Goal: Task Accomplishment & Management: Complete application form

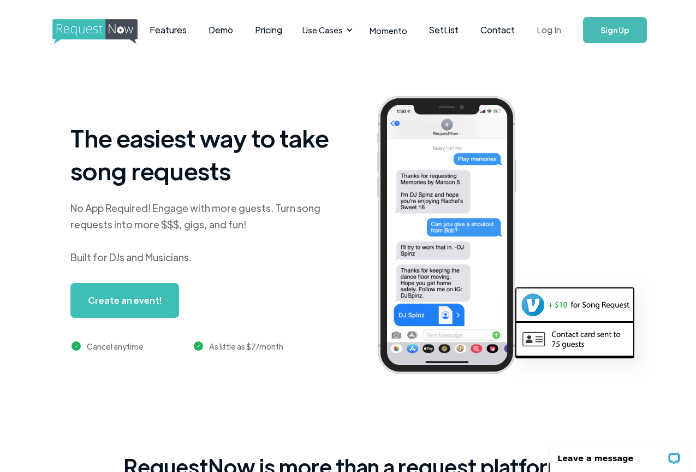
click at [540, 37] on link "Log In" at bounding box center [549, 30] width 46 height 38
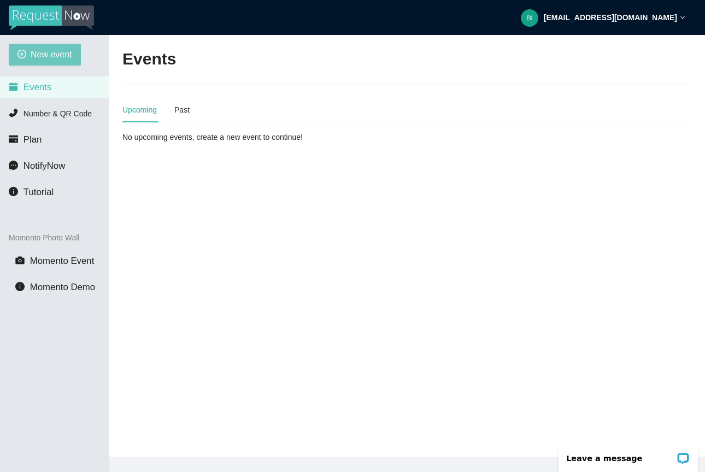
click at [66, 58] on span "New event" at bounding box center [52, 55] width 42 height 14
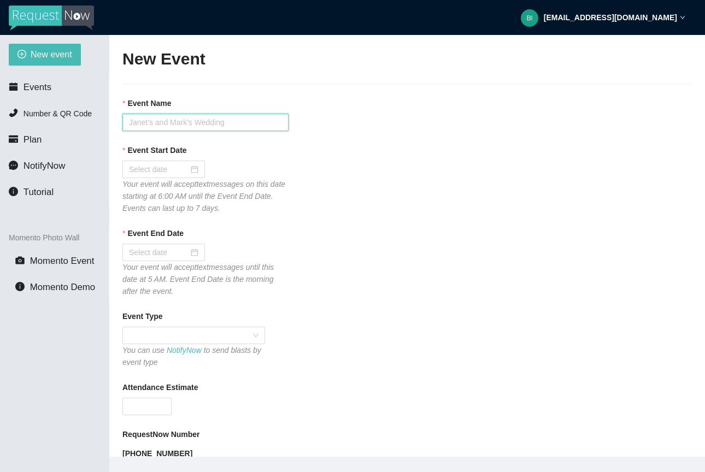
click at [177, 125] on input "Event Name" at bounding box center [205, 122] width 166 height 17
type input "LTN - [US_STATE]"
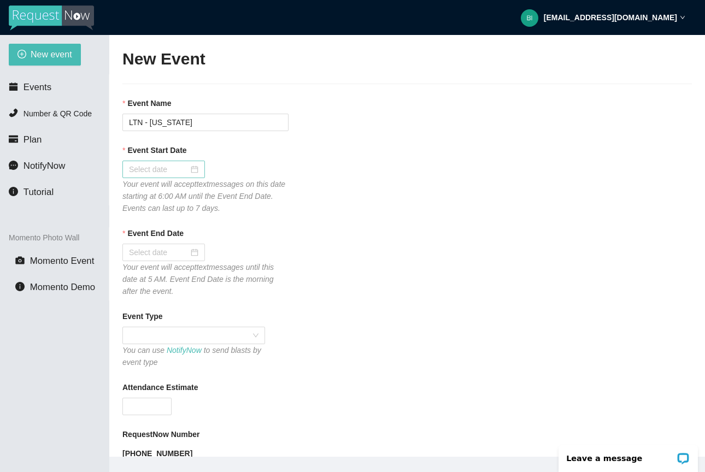
click at [191, 164] on div at bounding box center [163, 169] width 69 height 12
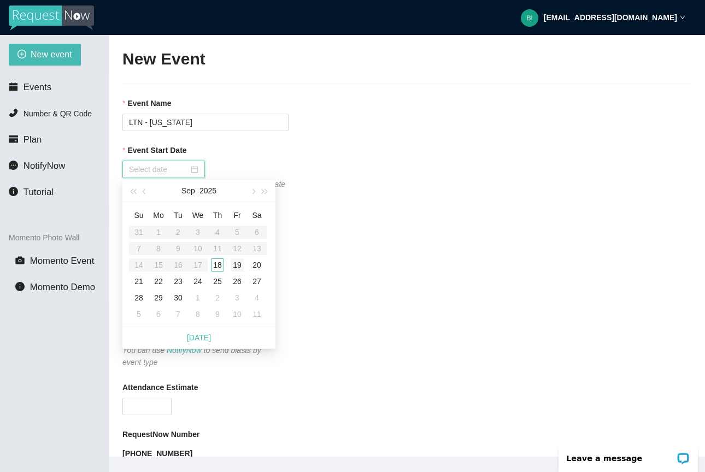
type input "[DATE]"
click at [223, 263] on div "18" at bounding box center [217, 264] width 13 height 13
type input "[DATE]"
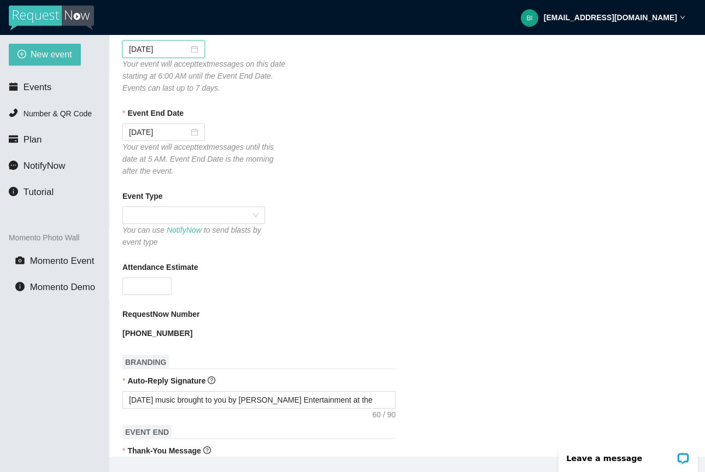
scroll to position [126, 0]
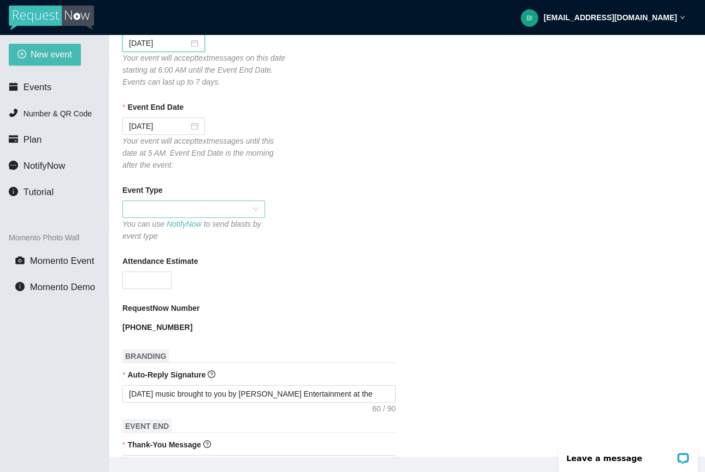
click at [243, 208] on span at bounding box center [193, 209] width 129 height 16
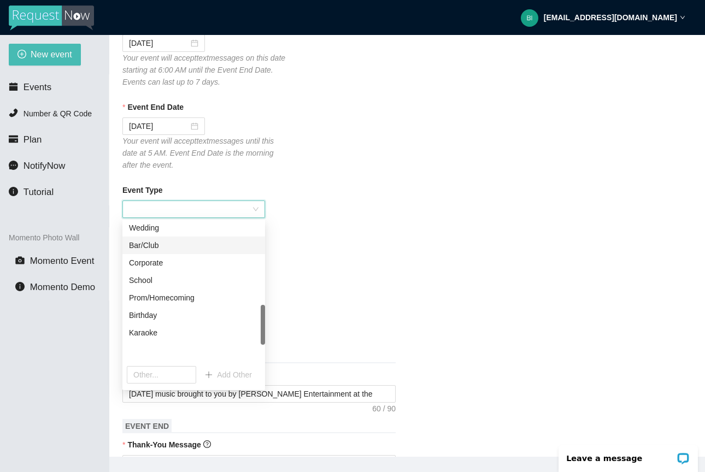
scroll to position [350, 0]
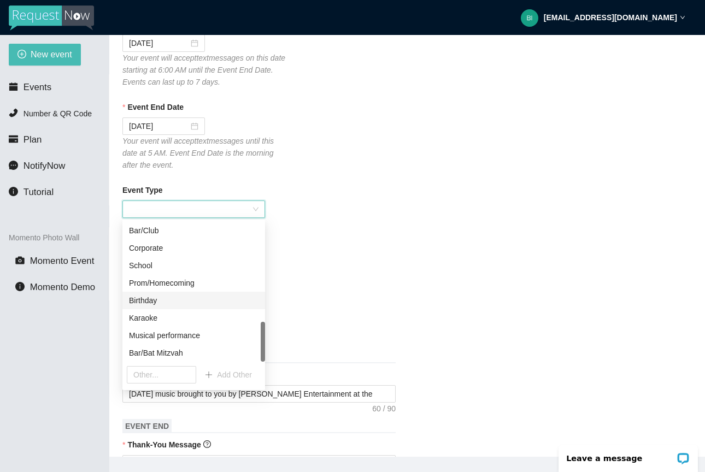
click at [335, 283] on div "Attendance Estimate" at bounding box center [406, 272] width 569 height 34
click at [334, 279] on div "Attendance Estimate" at bounding box center [406, 272] width 569 height 34
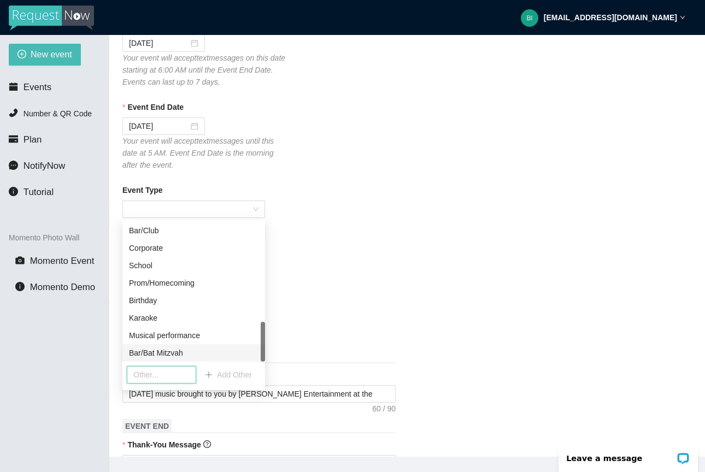
click at [170, 377] on input "text" at bounding box center [161, 374] width 69 height 17
click at [174, 372] on input "text" at bounding box center [161, 374] width 69 height 17
type input "LTN"
click at [238, 373] on span "Add Other" at bounding box center [234, 375] width 35 height 12
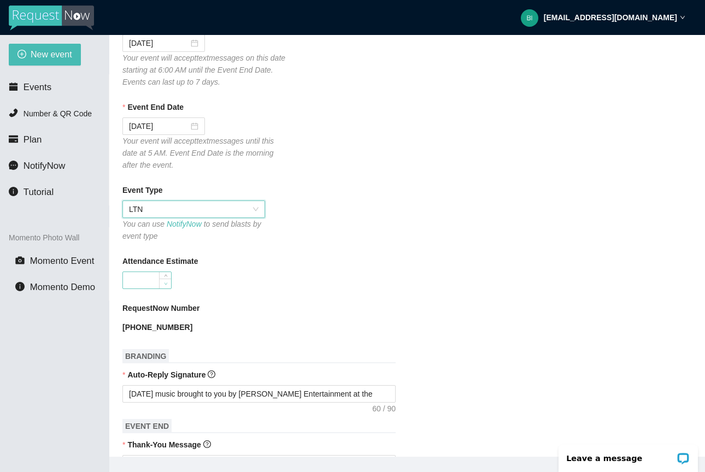
type input "0"
click at [162, 280] on span "Decrease Value" at bounding box center [165, 284] width 12 height 10
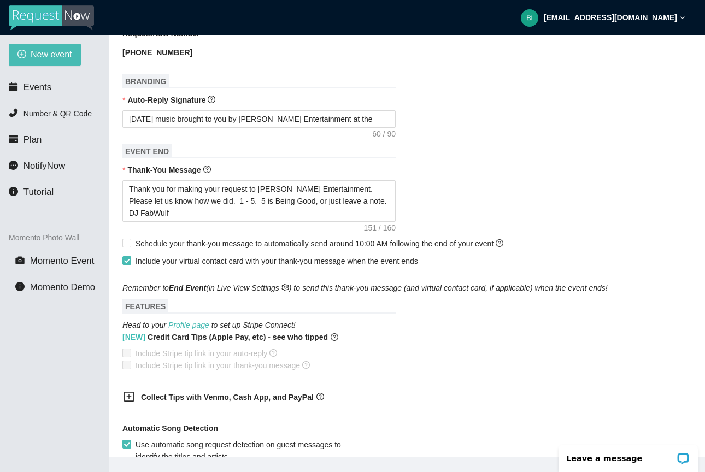
scroll to position [427, 0]
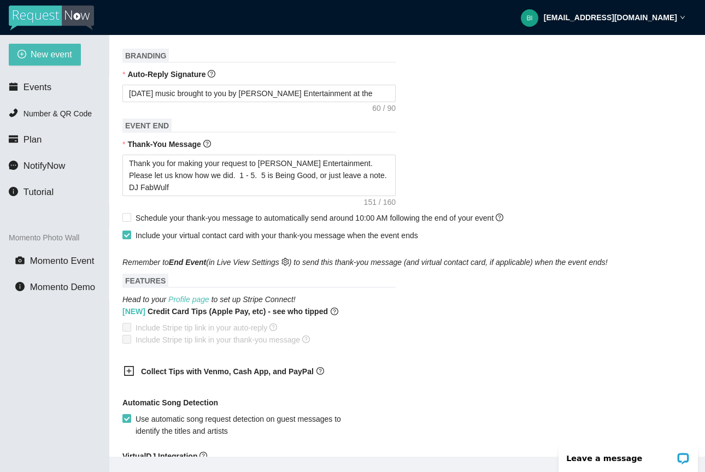
type input "500"
click at [131, 372] on icon "plus-square" at bounding box center [128, 370] width 11 height 11
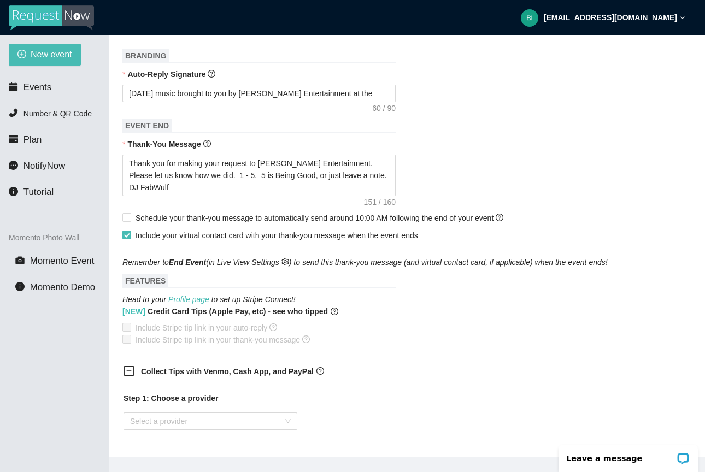
click at [131, 372] on icon "minus-square" at bounding box center [128, 370] width 11 height 11
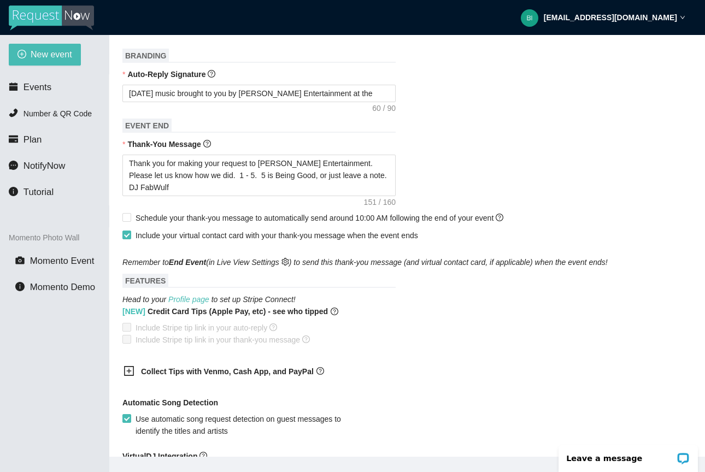
scroll to position [425, 0]
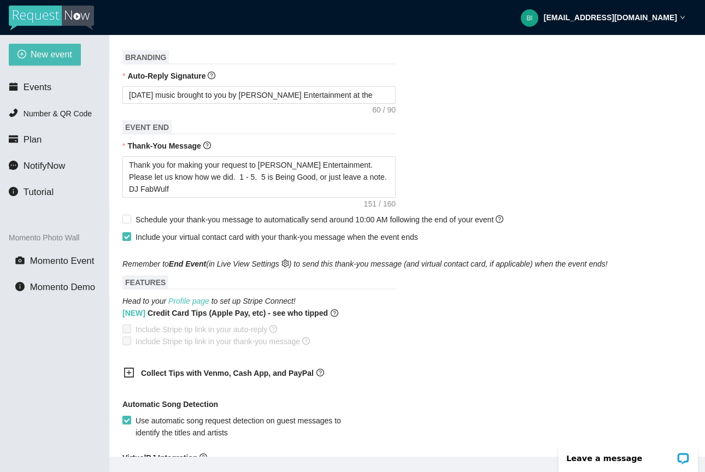
click at [129, 417] on input "Use automatic song request detection on guest messages to identify the titles a…" at bounding box center [126, 420] width 8 height 8
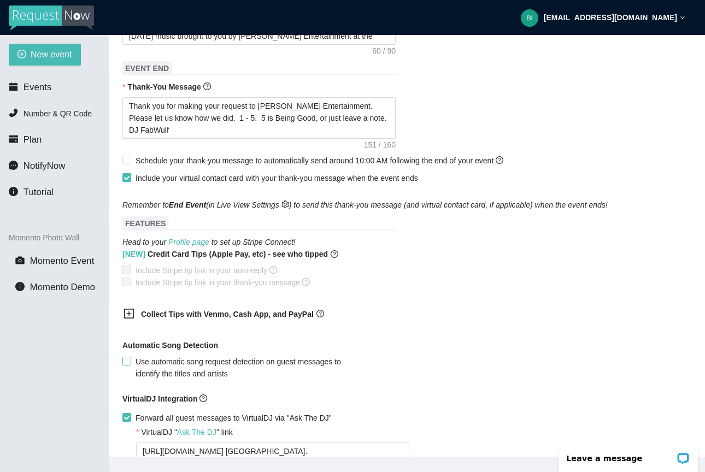
scroll to position [552, 0]
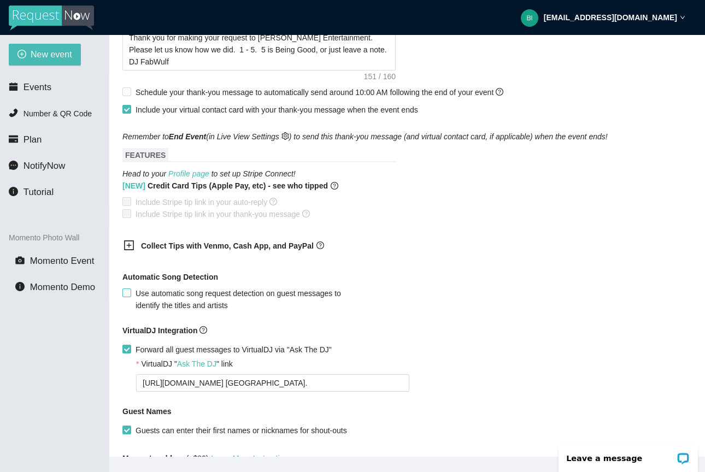
click at [131, 293] on span at bounding box center [126, 292] width 9 height 9
click at [130, 293] on input "Use automatic song request detection on guest messages to identify the titles a…" at bounding box center [126, 292] width 8 height 8
checkbox input "true"
drag, startPoint x: 352, startPoint y: 382, endPoint x: 85, endPoint y: 366, distance: 268.1
click at [85, 366] on section "New event Events Number & QR Code Plan NotifyNow Tutorial Momento Photo Wall Mo…" at bounding box center [352, 271] width 705 height 472
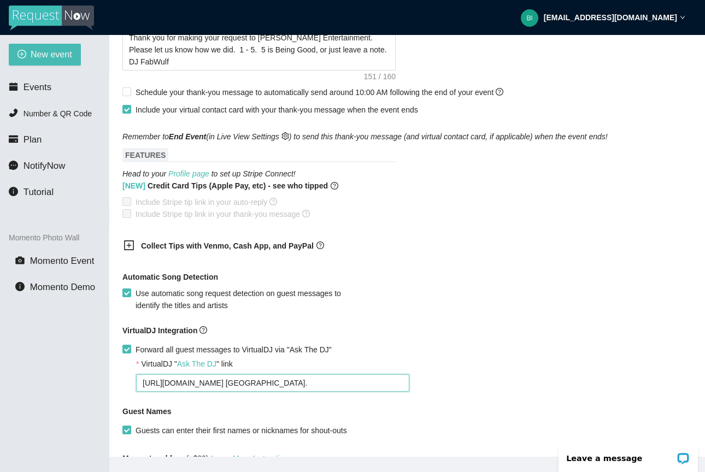
type textarea "[URL][DOMAIN_NAME]"
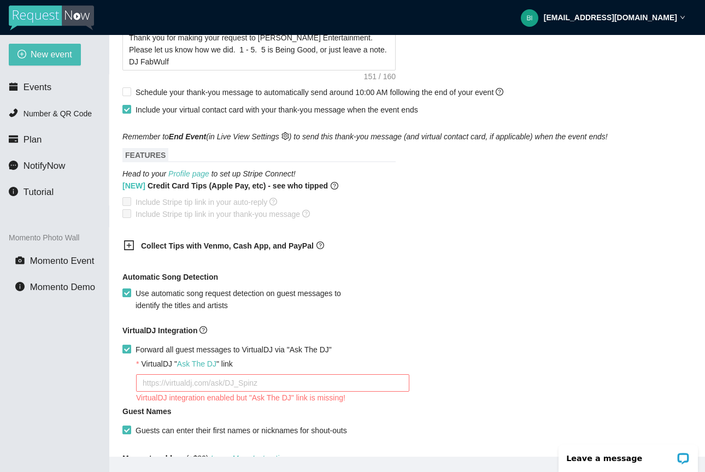
click at [126, 350] on input "Forward all guest messages to VirtualDJ via "Ask The DJ"" at bounding box center [126, 349] width 8 height 8
checkbox input "false"
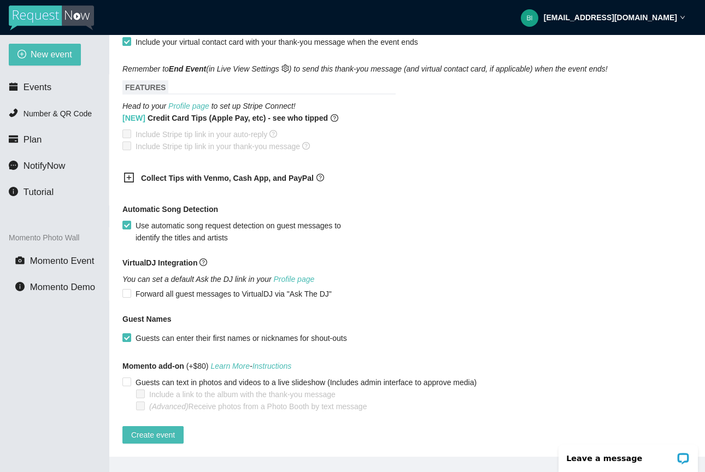
scroll to position [628, 0]
click at [158, 429] on span "Create event" at bounding box center [153, 435] width 44 height 12
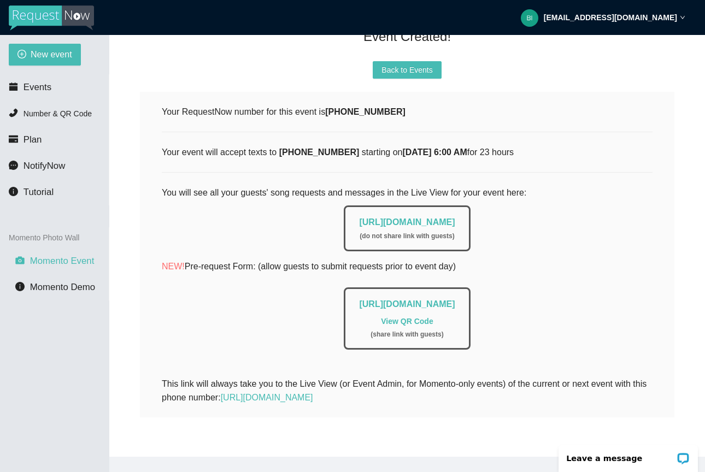
scroll to position [109, 0]
click at [359, 299] on link "[URL][DOMAIN_NAME]" at bounding box center [407, 303] width 96 height 9
click at [359, 217] on link "[URL][DOMAIN_NAME]" at bounding box center [407, 221] width 96 height 9
